Goal: Task Accomplishment & Management: Use online tool/utility

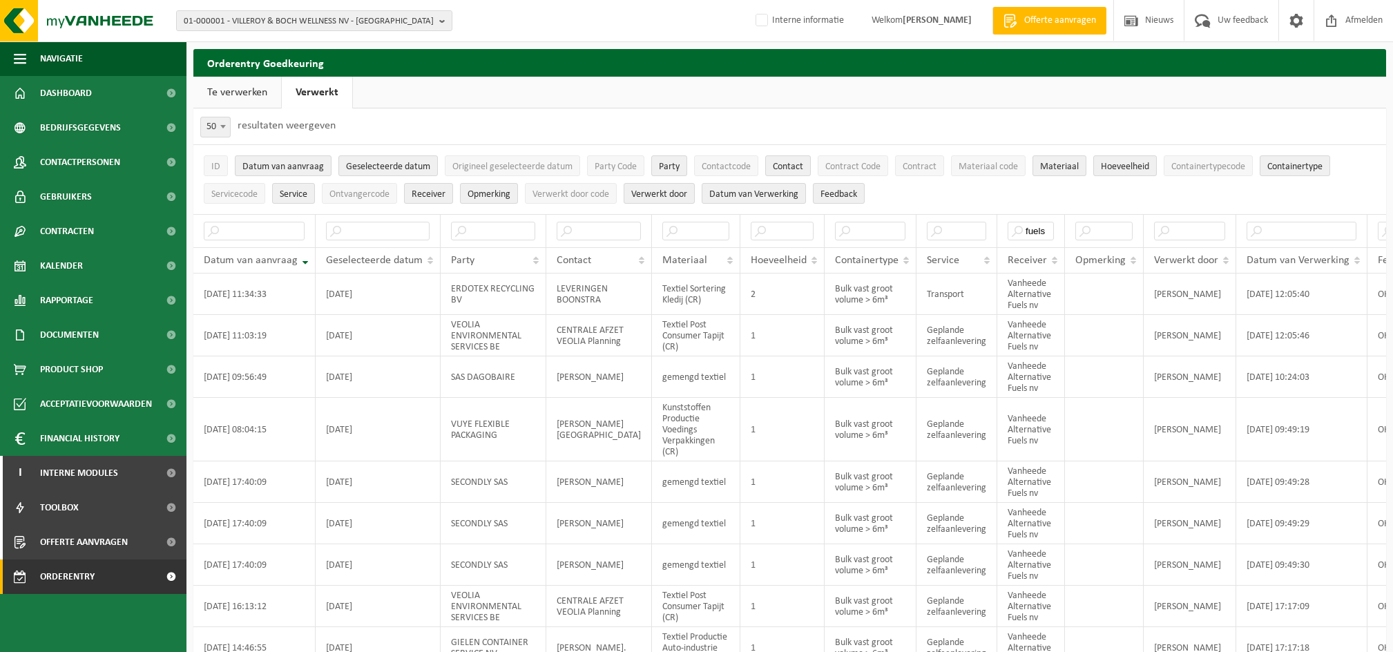
select select "50"
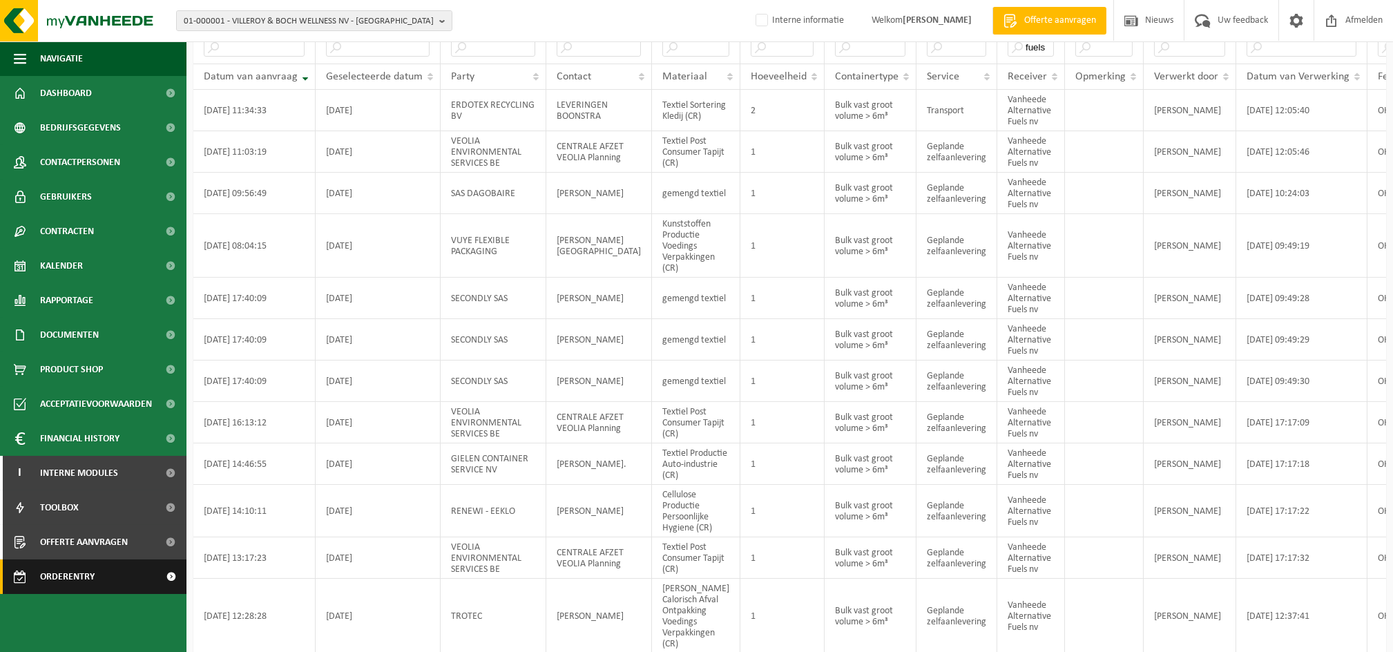
click at [93, 561] on span "Orderentry Goedkeuring" at bounding box center [98, 576] width 116 height 35
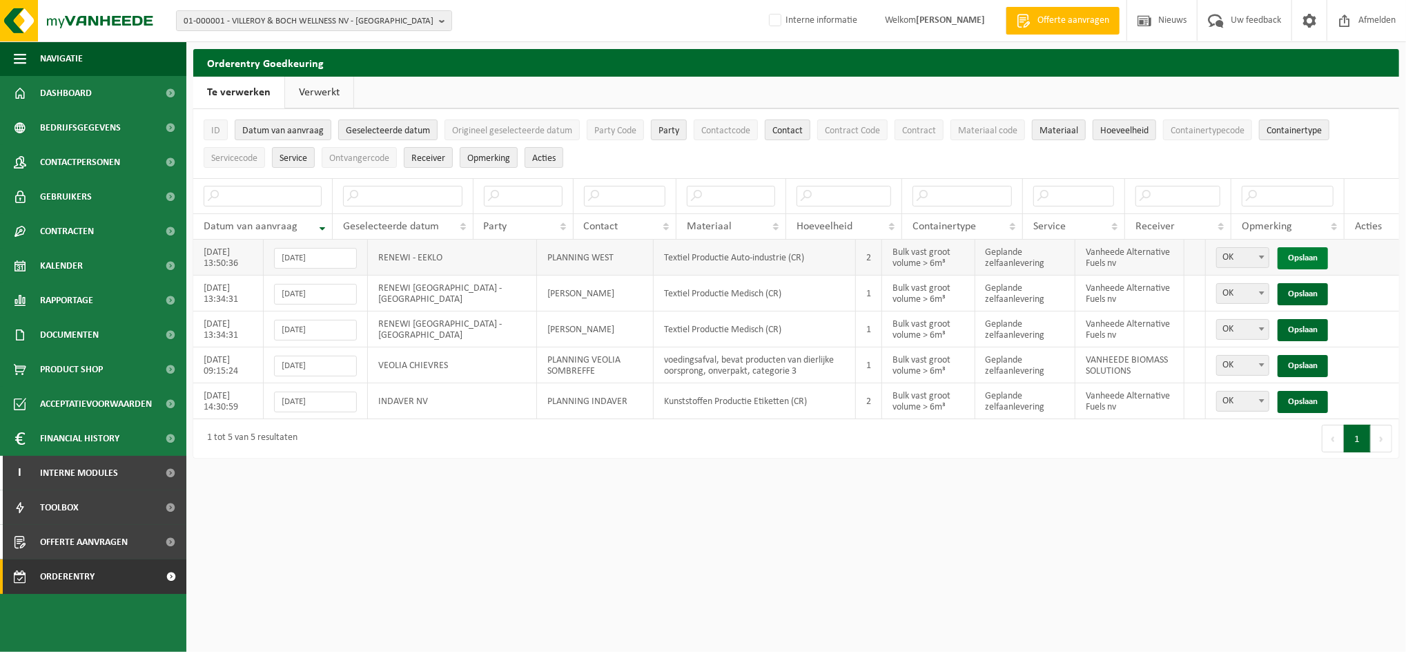
click at [1316, 254] on link "Opslaan" at bounding box center [1303, 258] width 50 height 22
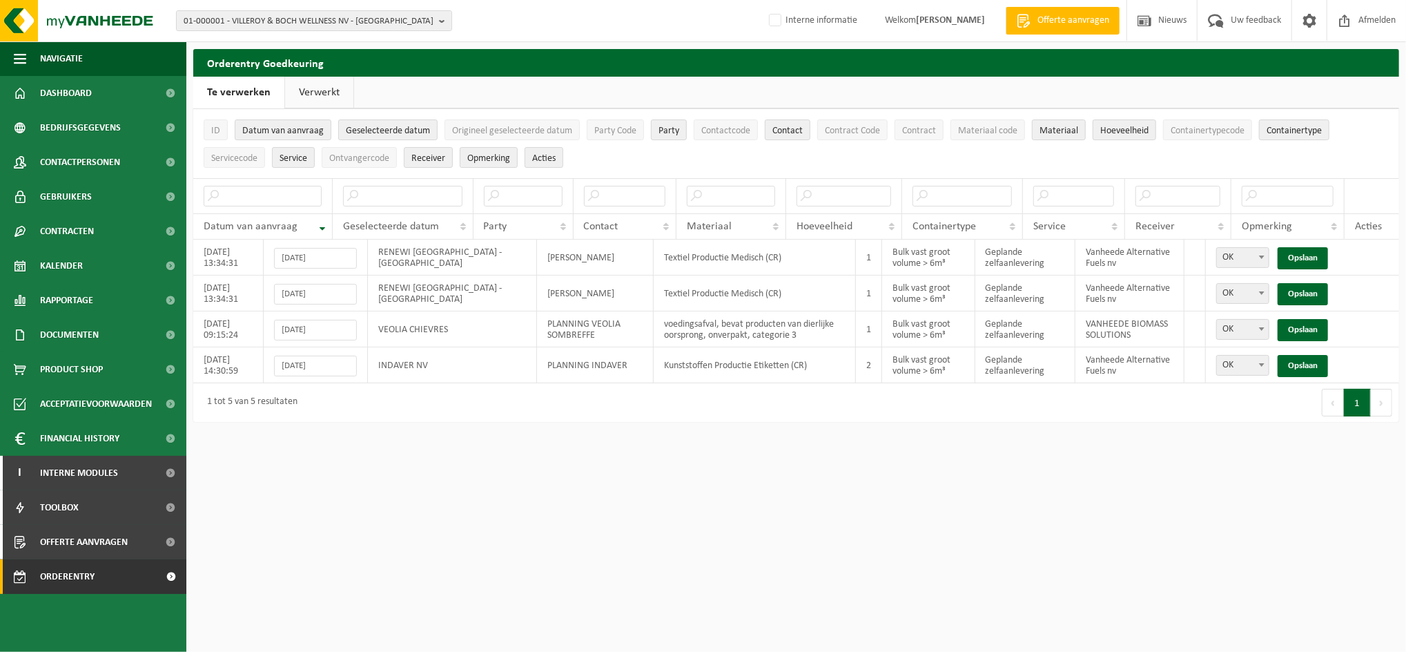
click at [1316, 254] on link "Opslaan" at bounding box center [1303, 258] width 50 height 22
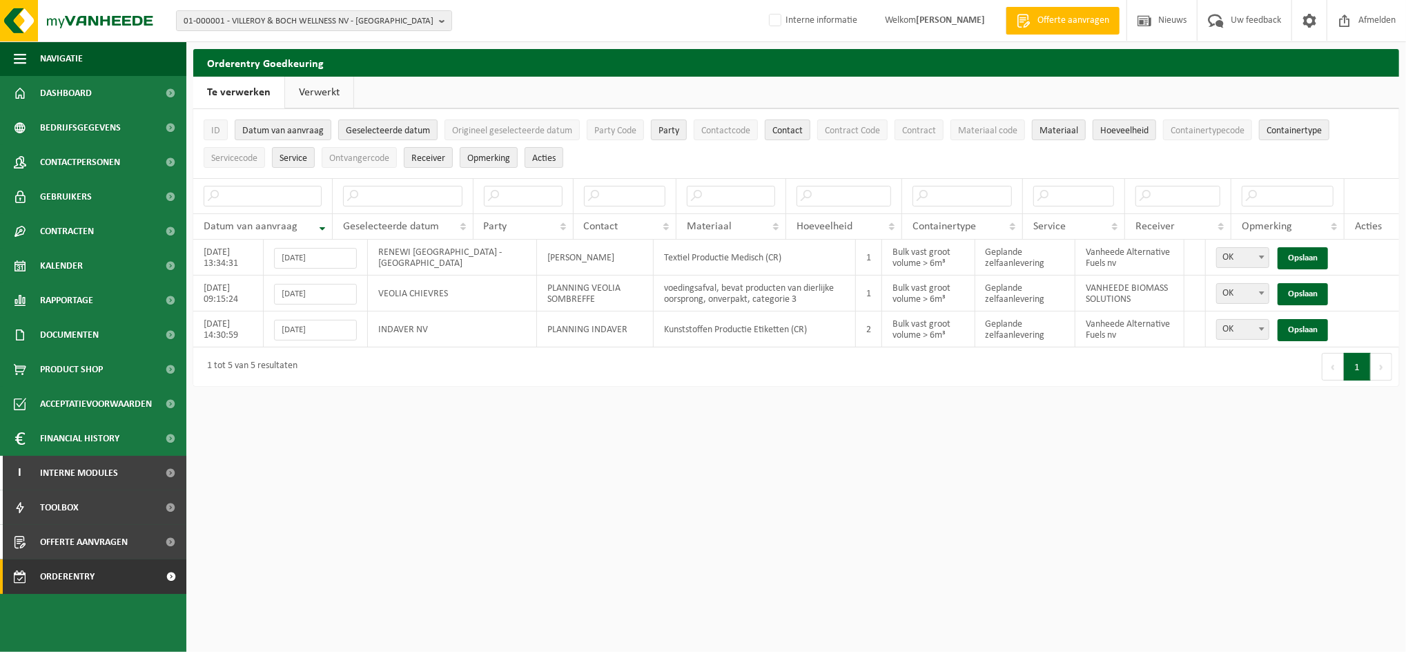
click at [1316, 254] on link "Opslaan" at bounding box center [1303, 258] width 50 height 22
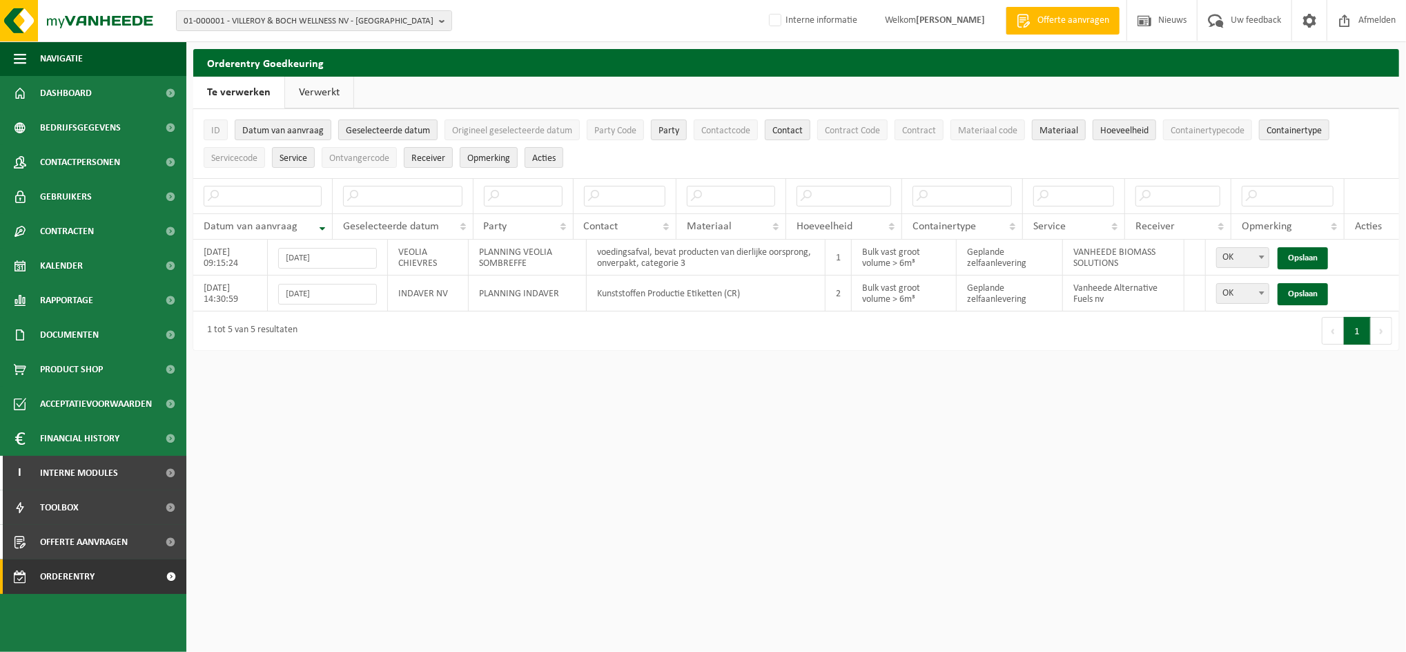
click at [326, 91] on link "Verwerkt" at bounding box center [319, 93] width 68 height 32
